Goal: Task Accomplishment & Management: Use online tool/utility

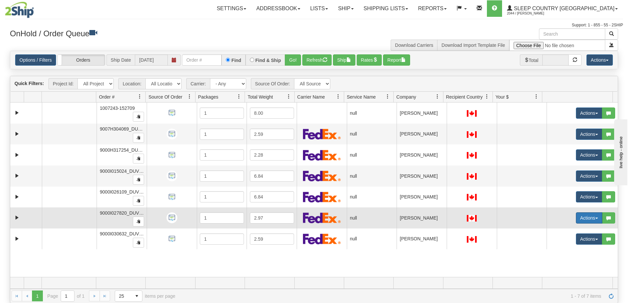
click at [591, 216] on button "Actions" at bounding box center [589, 217] width 26 height 11
click at [557, 230] on span "Open" at bounding box center [559, 230] width 16 height 5
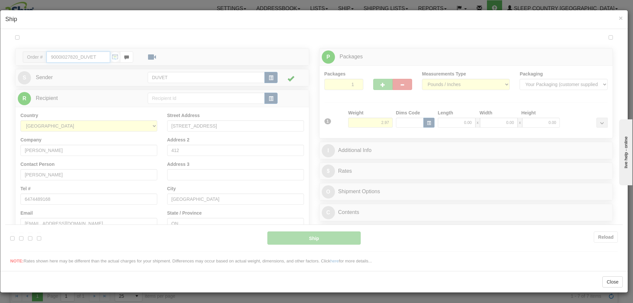
type input "07:11"
type input "16:00"
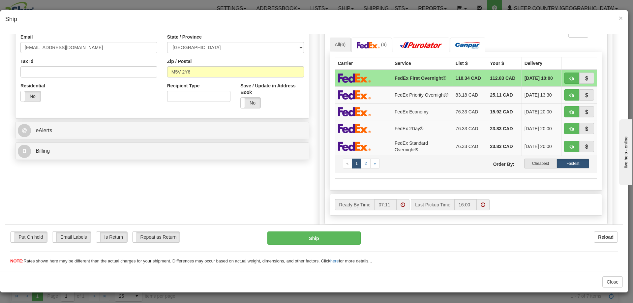
scroll to position [231, 0]
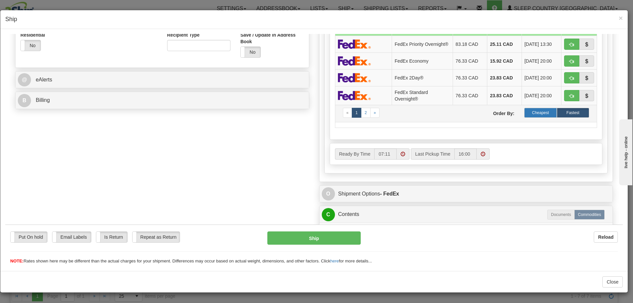
click at [535, 113] on label "Cheapest" at bounding box center [540, 112] width 32 height 10
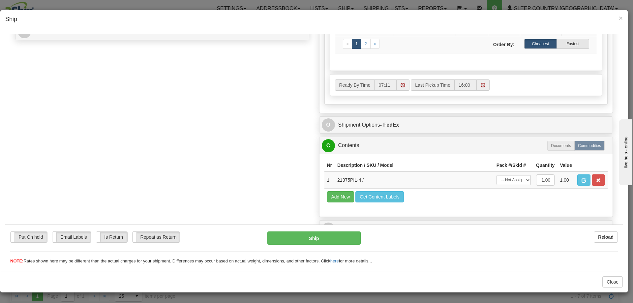
scroll to position [312, 0]
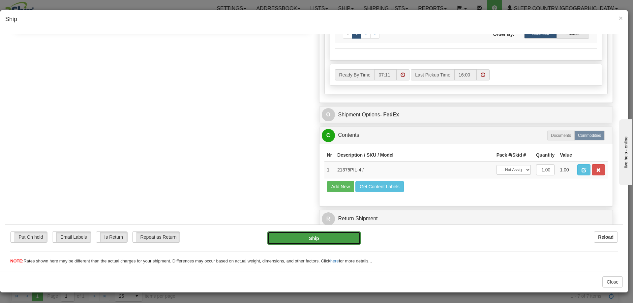
click at [309, 236] on button "Ship" at bounding box center [313, 237] width 93 height 13
type input "92"
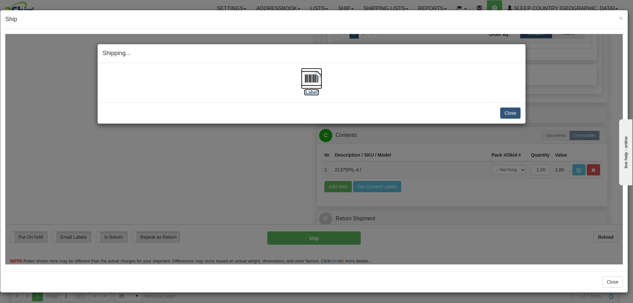
click at [315, 76] on img at bounding box center [311, 78] width 21 height 21
click at [512, 113] on button "Close" at bounding box center [510, 112] width 20 height 11
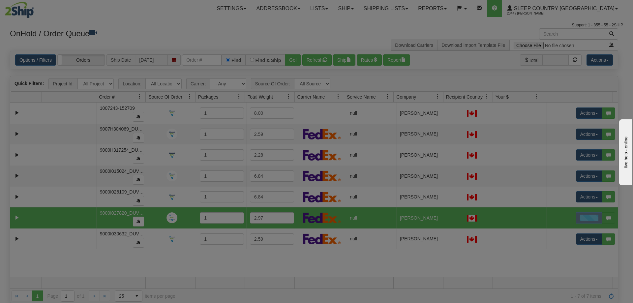
scroll to position [0, 0]
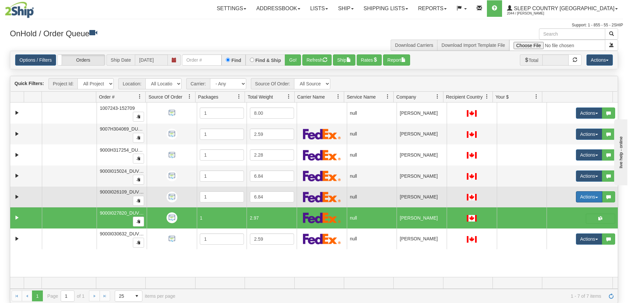
click at [595, 197] on span "button" at bounding box center [596, 197] width 3 height 1
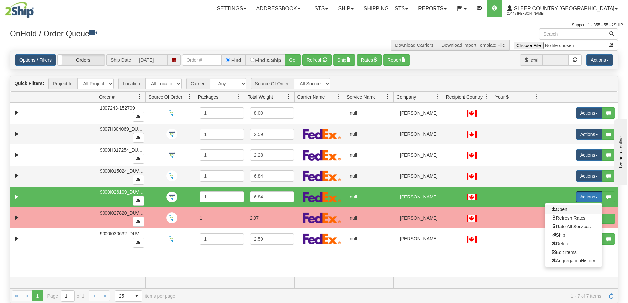
click at [561, 211] on span "Open" at bounding box center [559, 209] width 16 height 5
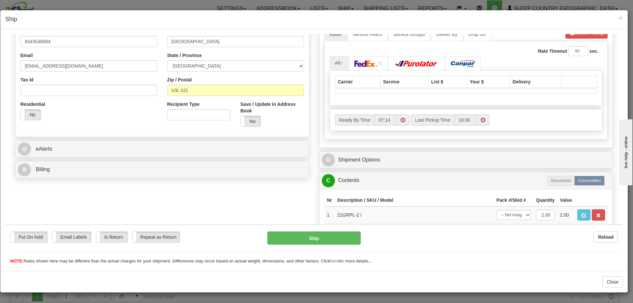
scroll to position [165, 0]
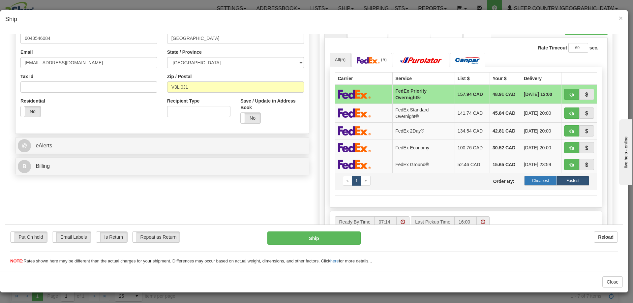
click at [537, 179] on label "Cheapest" at bounding box center [540, 180] width 32 height 10
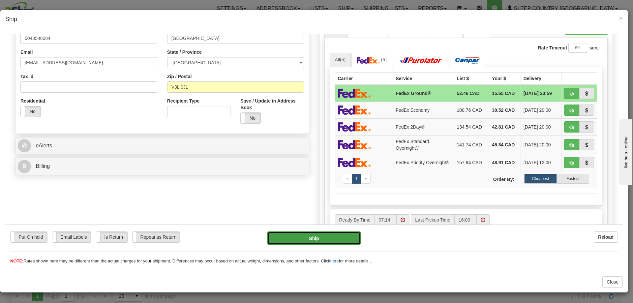
click at [311, 237] on button "Ship" at bounding box center [313, 237] width 93 height 13
type input "92"
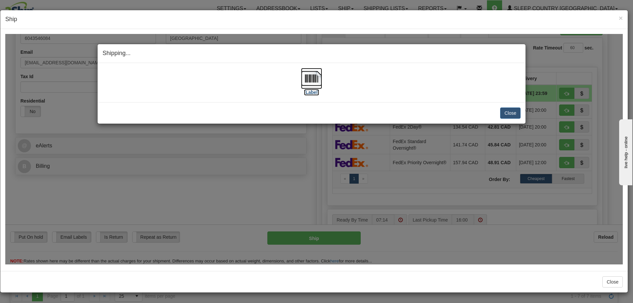
click at [309, 80] on img at bounding box center [311, 78] width 21 height 21
